Goal: Task Accomplishment & Management: Manage account settings

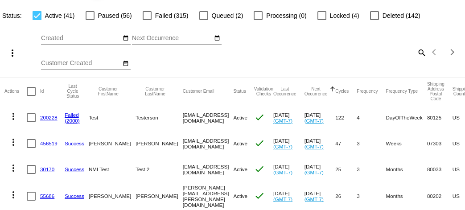
scroll to position [35, 0]
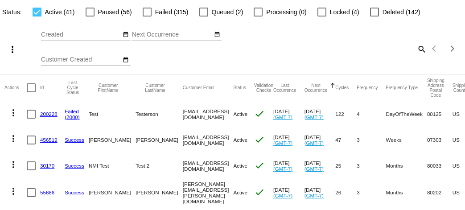
click at [49, 114] on link "200228" at bounding box center [48, 114] width 17 height 6
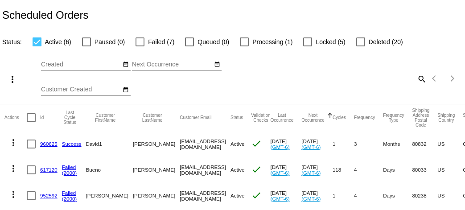
scroll to position [68, 0]
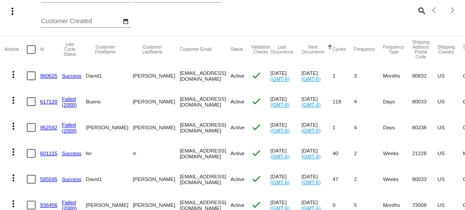
click at [47, 78] on link "960625" at bounding box center [48, 76] width 17 height 6
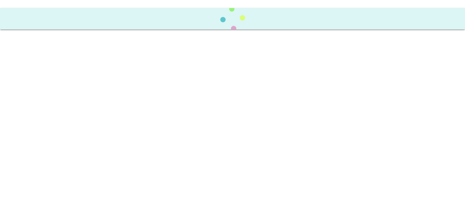
click at [50, 78] on body at bounding box center [232, 105] width 465 height 210
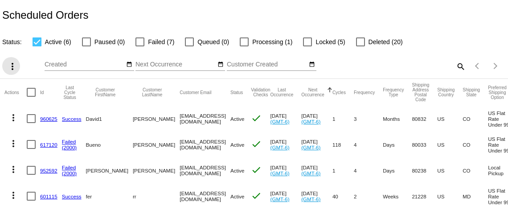
click at [8, 68] on mat-icon "more_vert" at bounding box center [12, 66] width 11 height 11
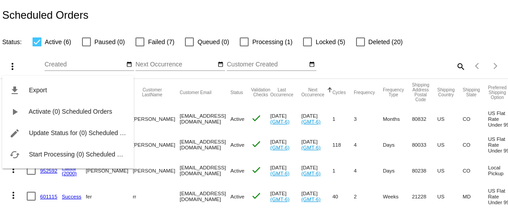
click at [8, 68] on div "file_download Export play_arrow Activate (0) Scheduled Orders edit Update Statu…" at bounding box center [68, 114] width 132 height 110
click at [24, 55] on div at bounding box center [254, 105] width 508 height 210
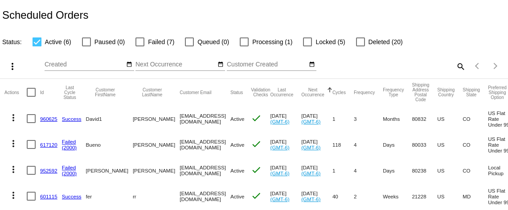
click at [34, 93] on div at bounding box center [31, 92] width 9 height 9
click at [31, 97] on input "checkbox" at bounding box center [31, 97] width 0 height 0
checkbox input "true"
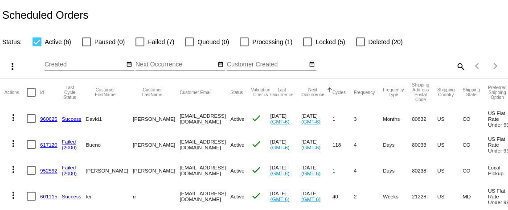
checkbox input "true"
click at [34, 93] on div at bounding box center [31, 92] width 9 height 9
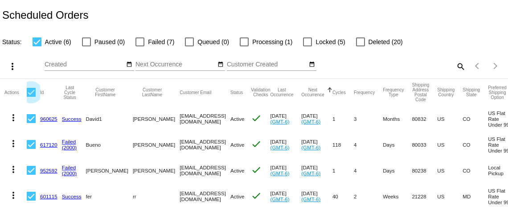
click at [31, 97] on input "checkbox" at bounding box center [31, 97] width 0 height 0
checkbox input "false"
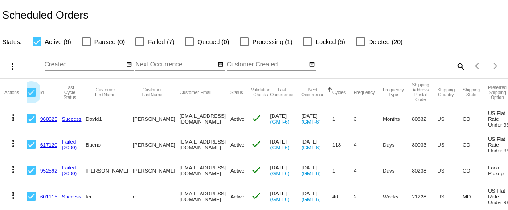
checkbox input "false"
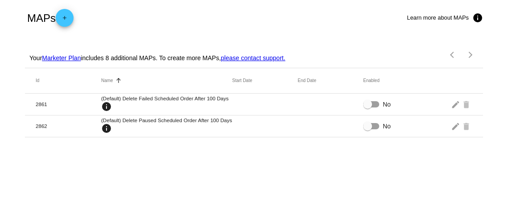
click at [74, 14] on button "add" at bounding box center [65, 18] width 18 height 18
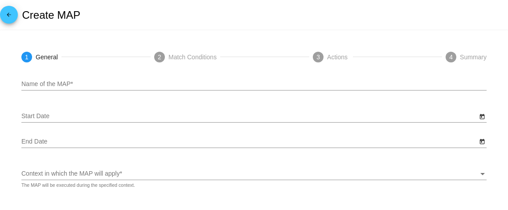
click at [10, 16] on mat-icon "arrow_back" at bounding box center [9, 17] width 11 height 11
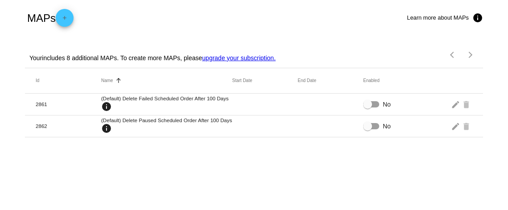
click at [62, 17] on mat-icon "add" at bounding box center [64, 20] width 11 height 11
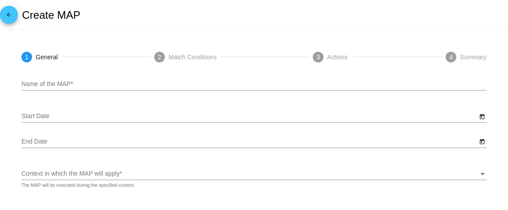
click at [15, 17] on link "arrow_back" at bounding box center [9, 15] width 18 height 18
